Goal: Check status: Check status

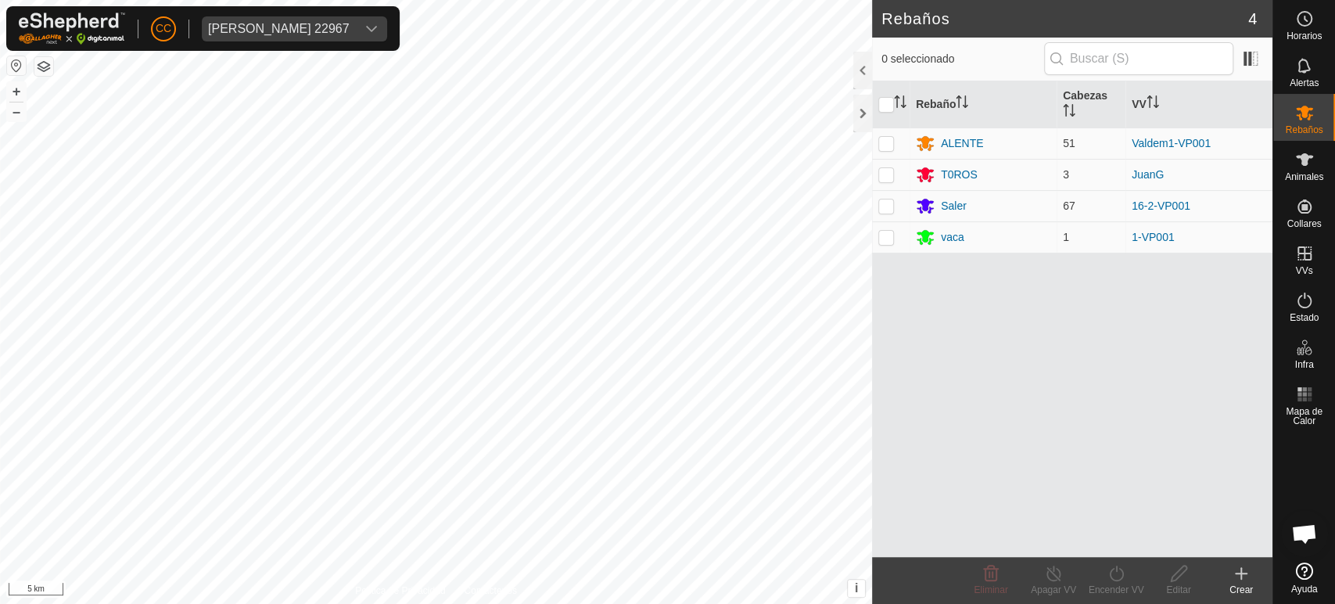
click at [13, 67] on button "button" at bounding box center [16, 65] width 19 height 19
click at [277, 31] on div "[PERSON_NAME] 22967" at bounding box center [279, 29] width 142 height 13
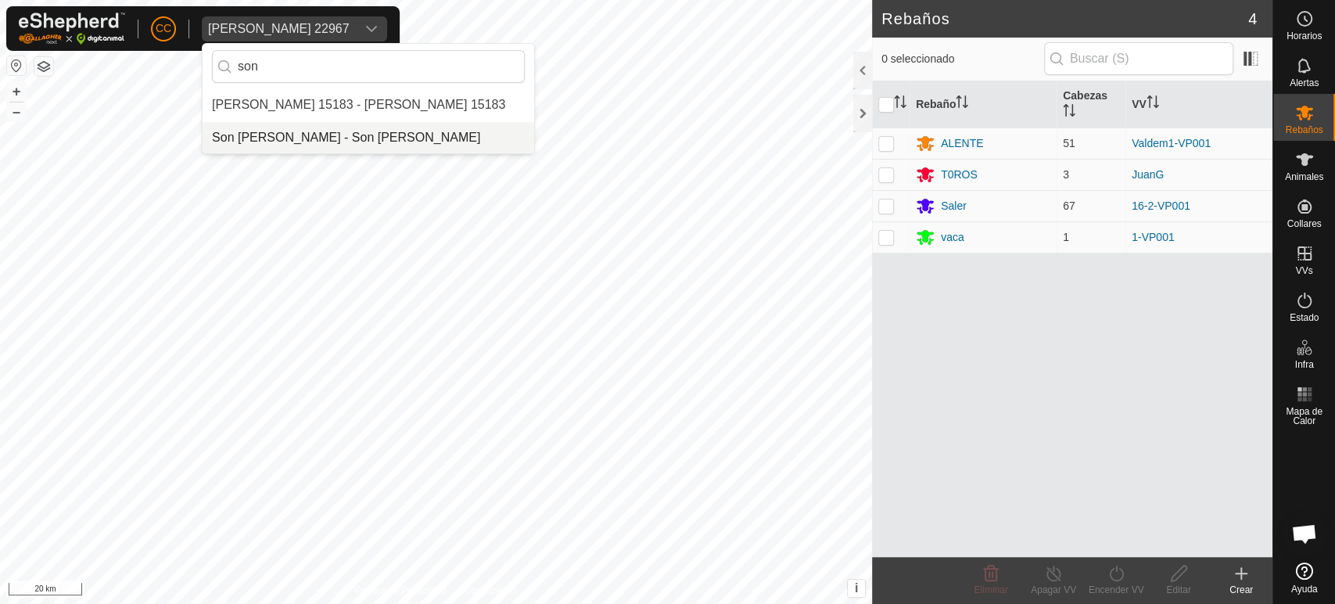
type input "son"
click at [295, 140] on li "Son [PERSON_NAME] - Son [PERSON_NAME]" at bounding box center [369, 137] width 332 height 31
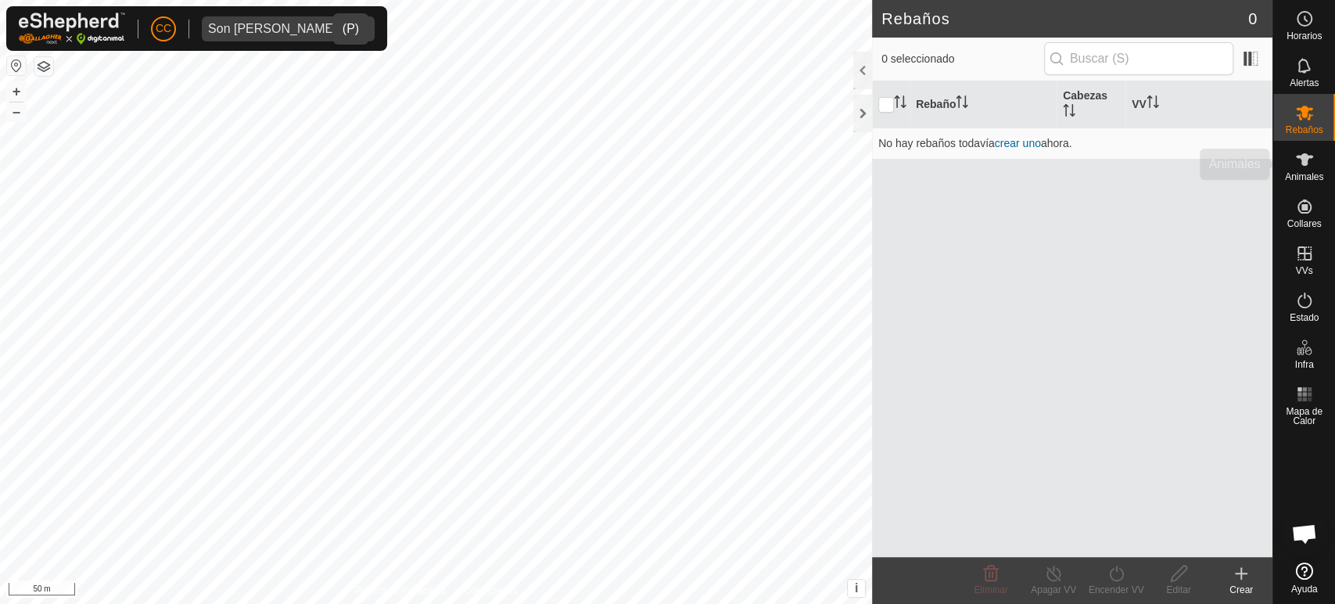
click at [1308, 151] on icon at bounding box center [1304, 159] width 19 height 19
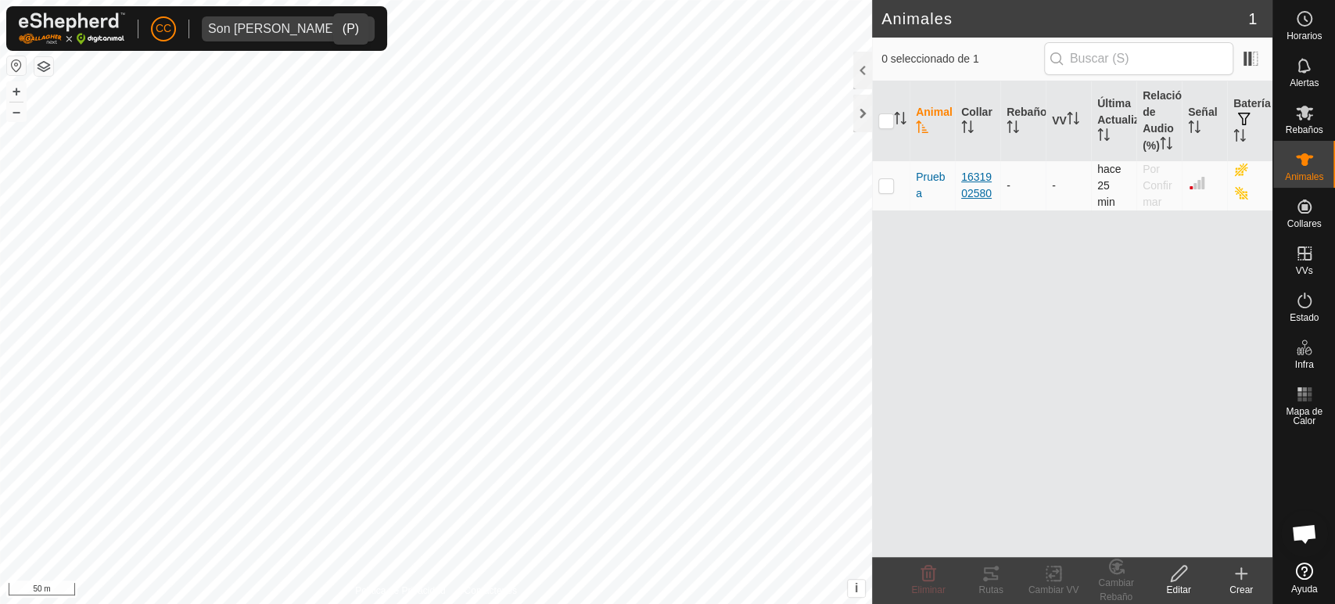
click at [967, 181] on div "1631902580" at bounding box center [977, 185] width 33 height 33
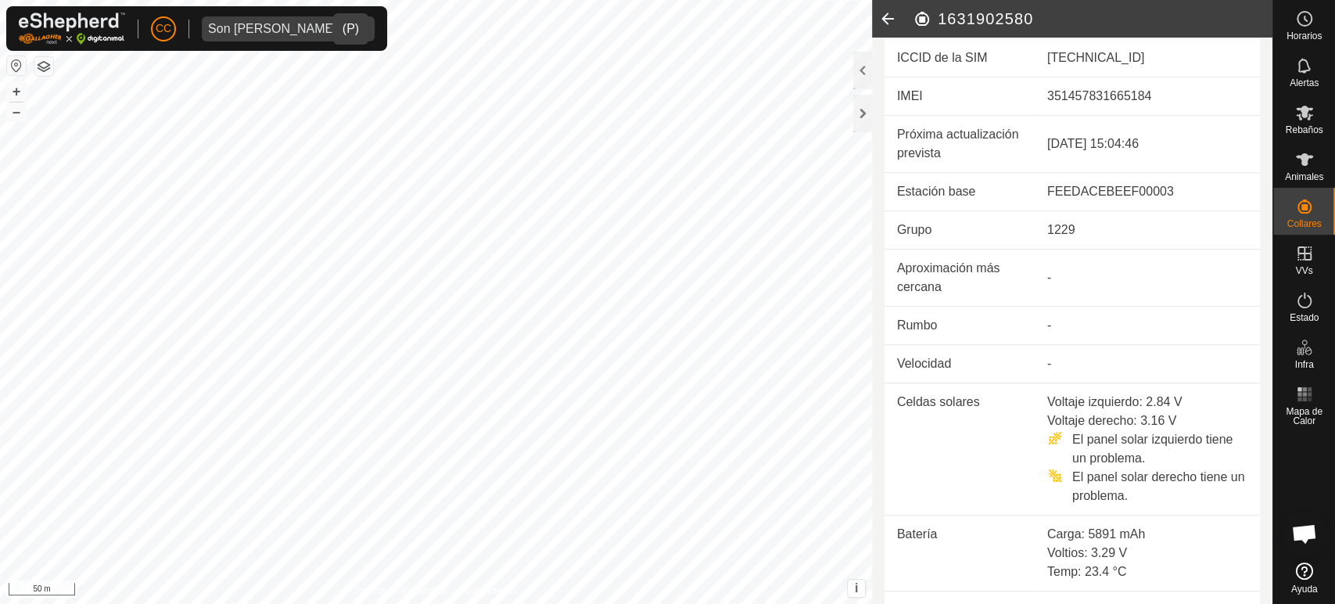
scroll to position [521, 0]
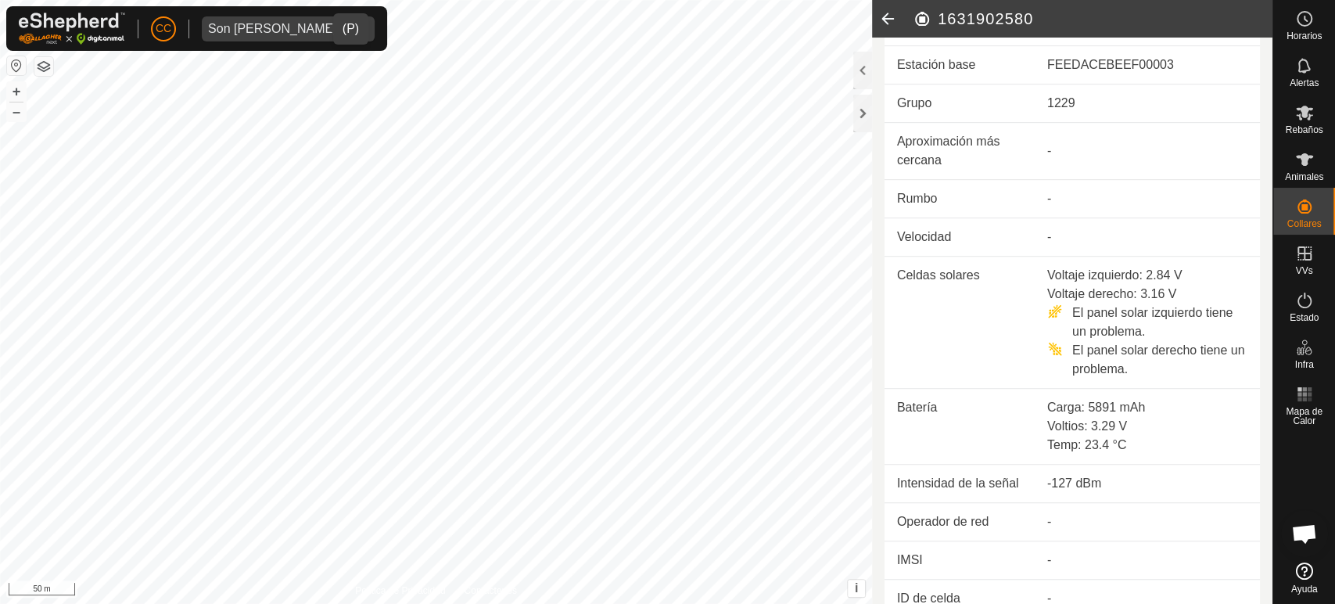
click at [888, 14] on icon at bounding box center [887, 19] width 31 height 38
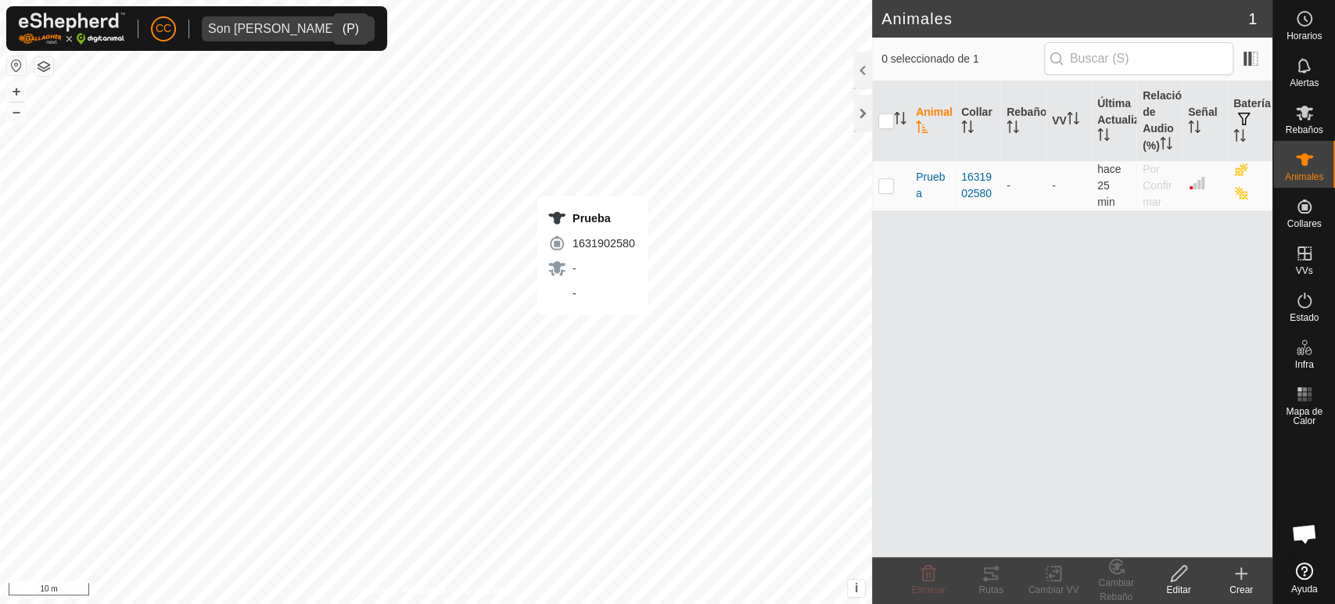
checkbox input "true"
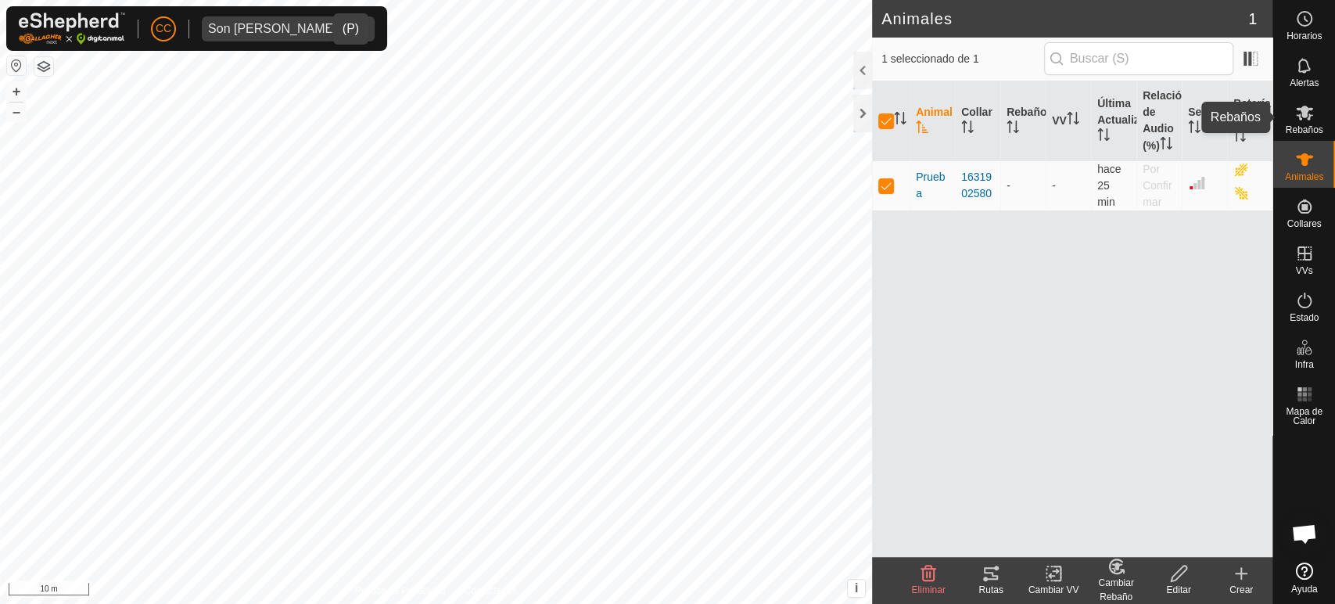
click at [1304, 122] on es-mob-svg-icon at bounding box center [1304, 112] width 28 height 25
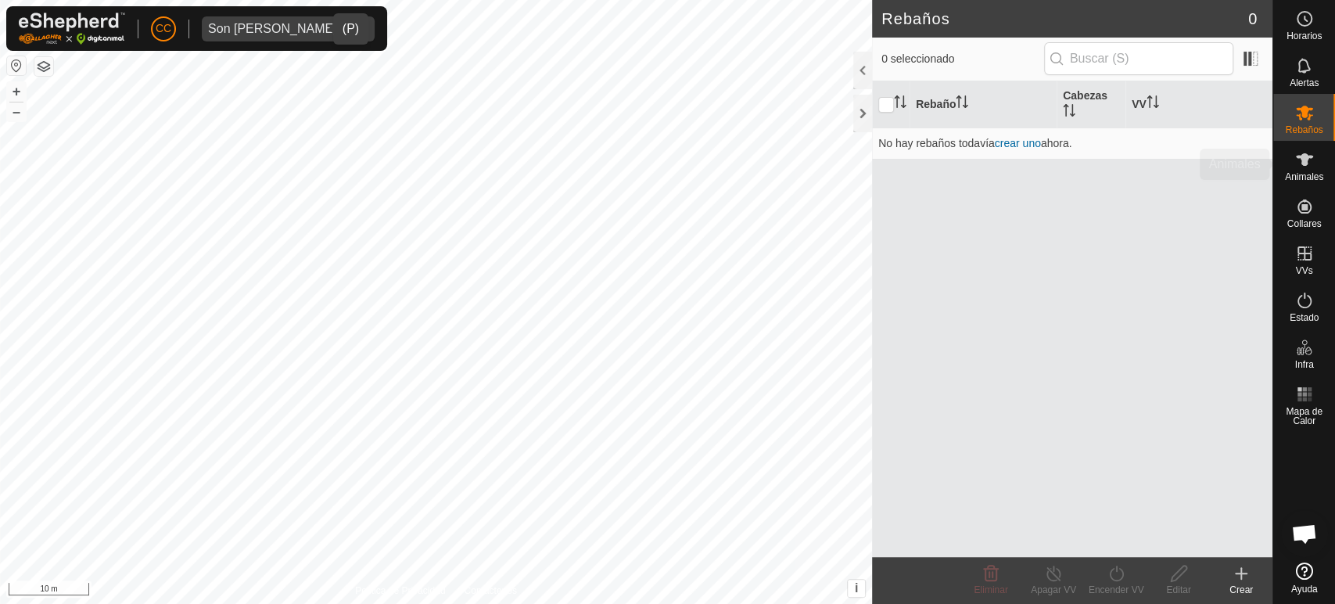
click at [1306, 165] on icon at bounding box center [1304, 159] width 19 height 19
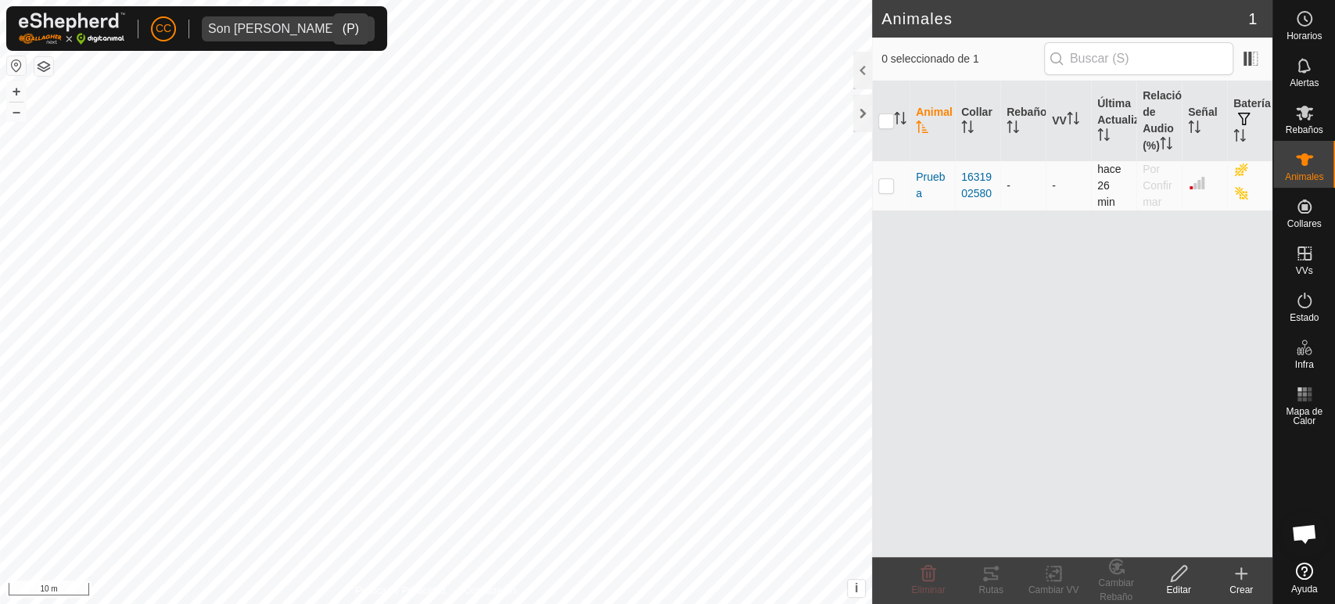
click at [884, 186] on p-checkbox at bounding box center [886, 185] width 16 height 13
checkbox input "true"
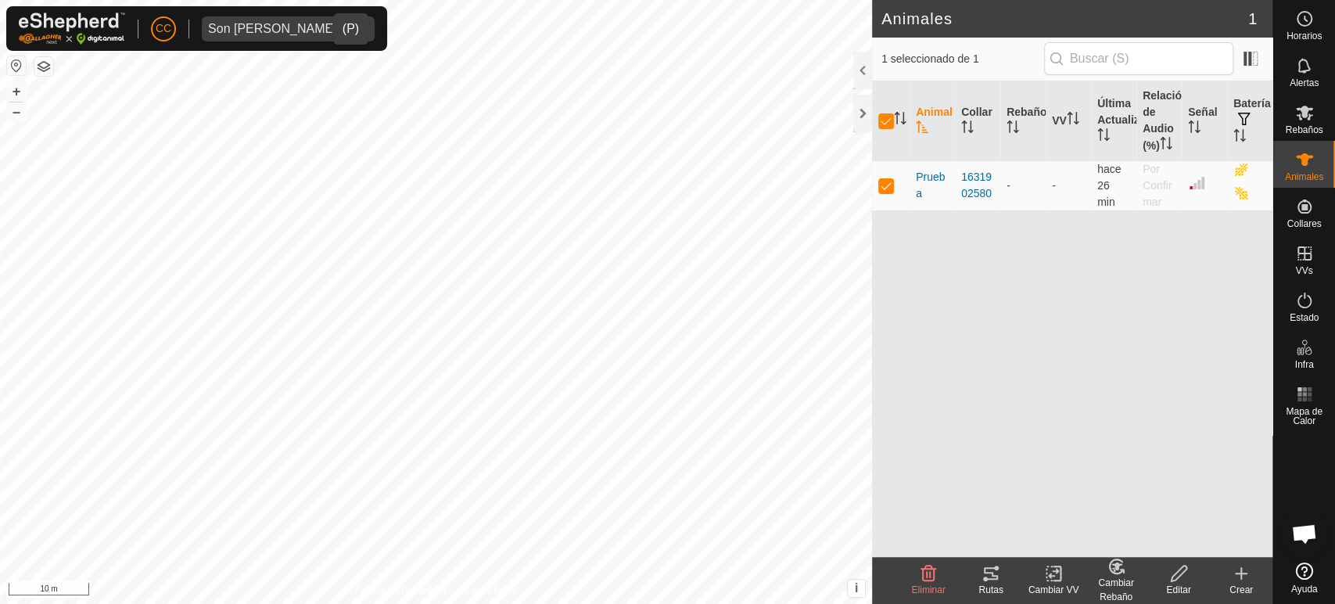
click at [992, 575] on icon at bounding box center [991, 573] width 14 height 13
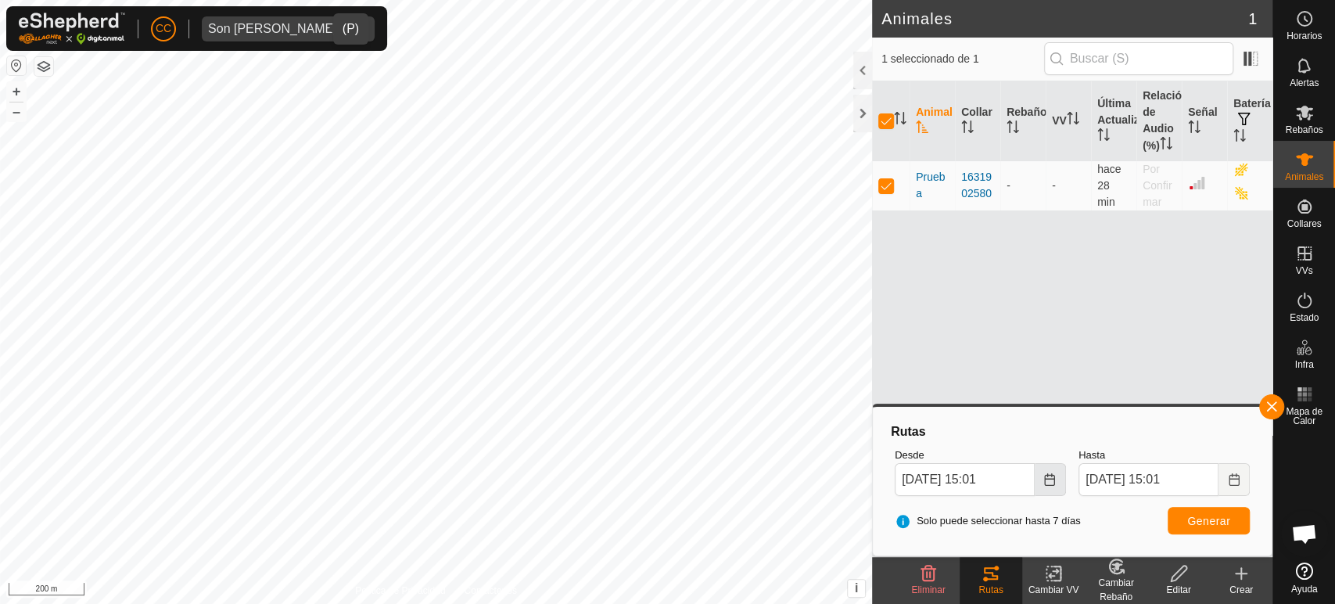
click at [1054, 475] on icon "Choose Date" at bounding box center [1050, 479] width 10 height 13
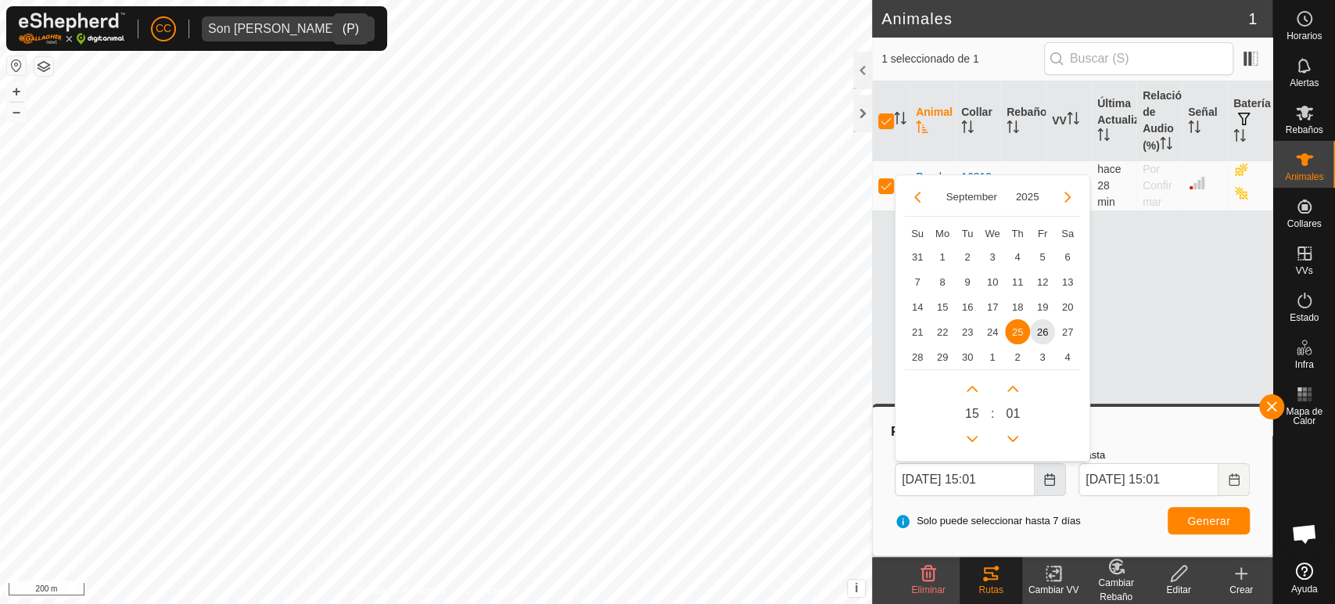
click at [1054, 475] on icon "Choose Date" at bounding box center [1050, 479] width 10 height 13
